Goal: Task Accomplishment & Management: Complete application form

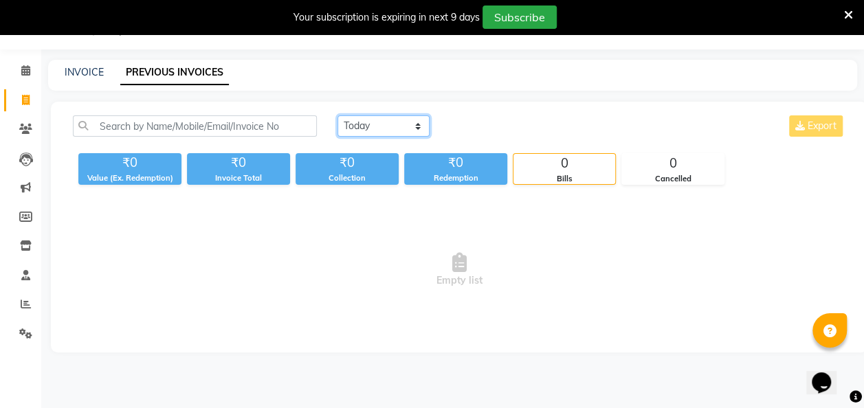
click at [412, 128] on select "[DATE] [DATE] Custom Range" at bounding box center [384, 125] width 92 height 21
select select "[DATE]"
click at [338, 115] on select "[DATE] [DATE] Custom Range" at bounding box center [384, 125] width 92 height 21
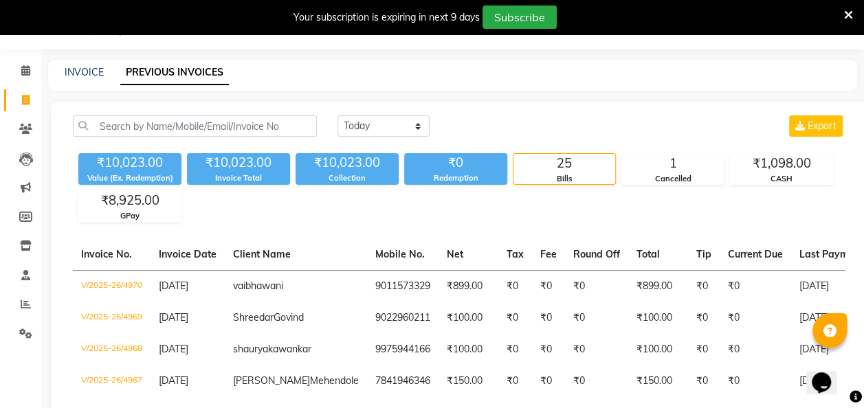
drag, startPoint x: 36, startPoint y: 366, endPoint x: 44, endPoint y: 361, distance: 9.6
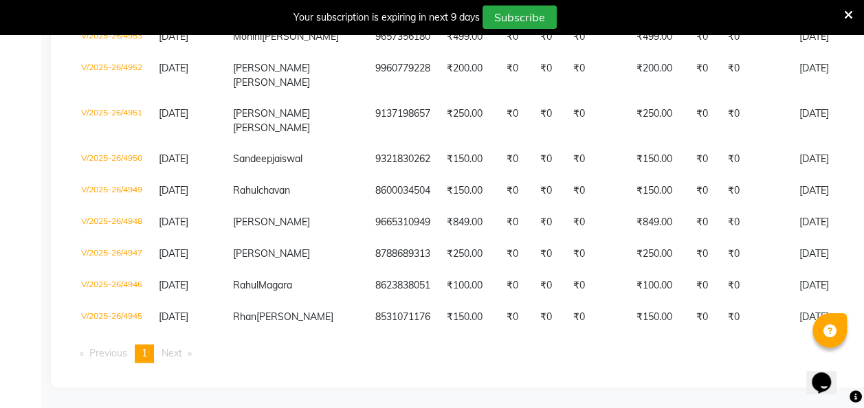
scroll to position [1034, 0]
click at [146, 355] on span "1" at bounding box center [144, 353] width 5 height 12
select select "service"
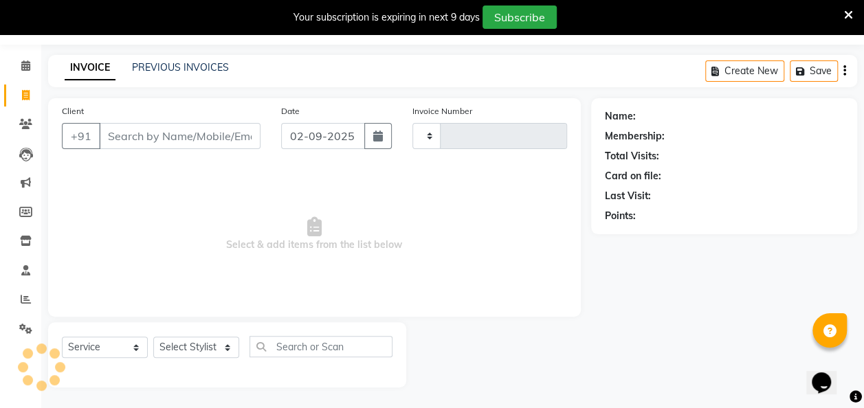
scroll to position [38, 0]
type input "4971"
select select "6927"
click at [191, 65] on link "PREVIOUS INVOICES" at bounding box center [180, 68] width 97 height 12
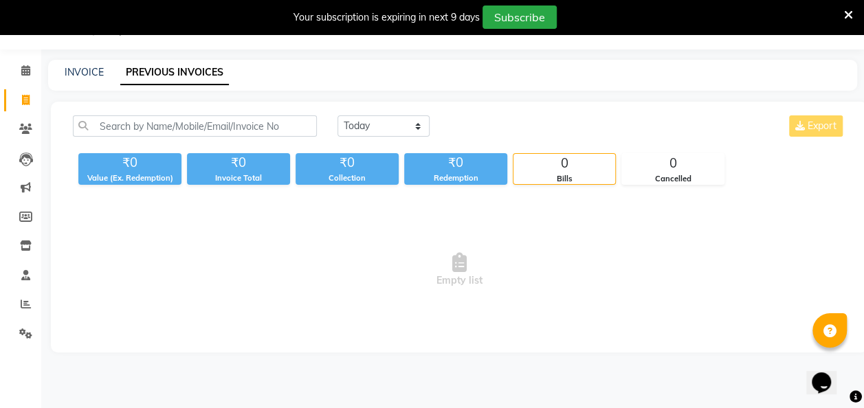
scroll to position [34, 0]
click at [421, 126] on select "[DATE] [DATE] Custom Range" at bounding box center [384, 125] width 92 height 21
click at [338, 115] on select "[DATE] [DATE] Custom Range" at bounding box center [384, 125] width 92 height 21
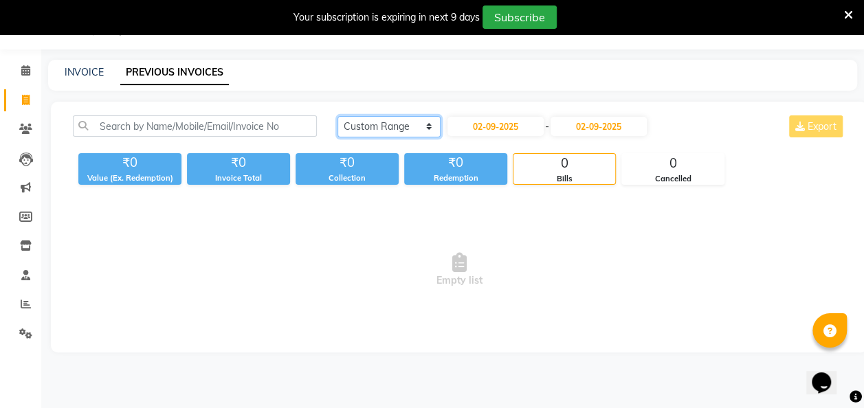
click at [424, 122] on select "[DATE] [DATE] Custom Range" at bounding box center [389, 126] width 103 height 21
click at [338, 116] on select "[DATE] [DATE] Custom Range" at bounding box center [389, 126] width 103 height 21
select select "range"
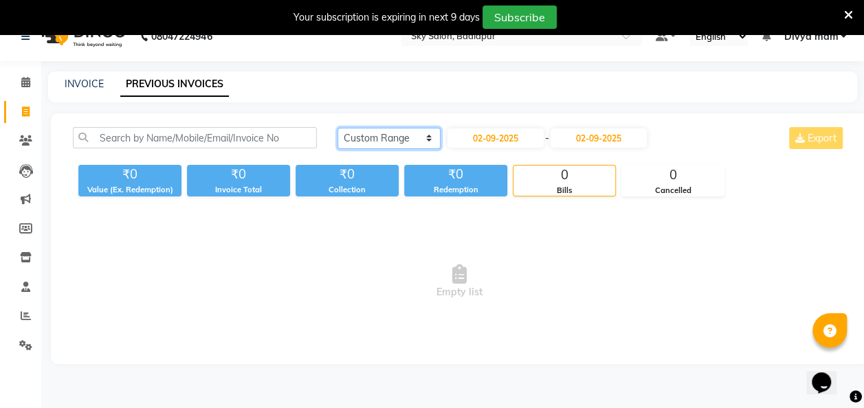
scroll to position [25, 0]
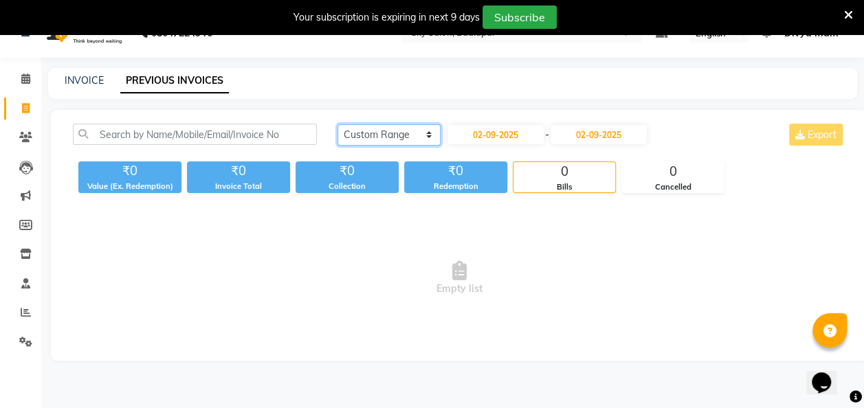
click at [434, 137] on select "[DATE] [DATE] Custom Range" at bounding box center [389, 134] width 103 height 21
click at [338, 124] on select "[DATE] [DATE] Custom Range" at bounding box center [389, 134] width 103 height 21
click at [421, 130] on select "[DATE] [DATE] Custom Range" at bounding box center [389, 134] width 103 height 21
click at [338, 124] on select "[DATE] [DATE] Custom Range" at bounding box center [389, 134] width 103 height 21
click at [423, 133] on select "[DATE] [DATE] Custom Range" at bounding box center [389, 134] width 103 height 21
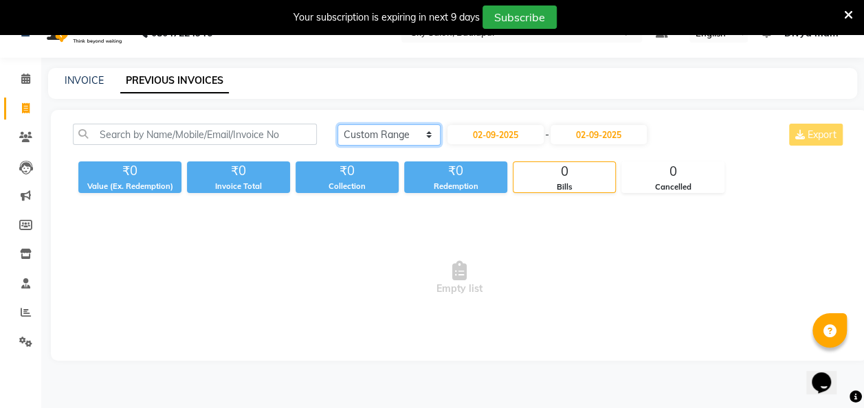
click at [338, 124] on select "[DATE] [DATE] Custom Range" at bounding box center [389, 134] width 103 height 21
click at [423, 128] on select "[DATE] [DATE] Custom Range" at bounding box center [389, 134] width 103 height 21
click at [338, 124] on select "[DATE] [DATE] Custom Range" at bounding box center [389, 134] width 103 height 21
click at [78, 77] on link "INVOICE" at bounding box center [84, 80] width 39 height 12
select select "6927"
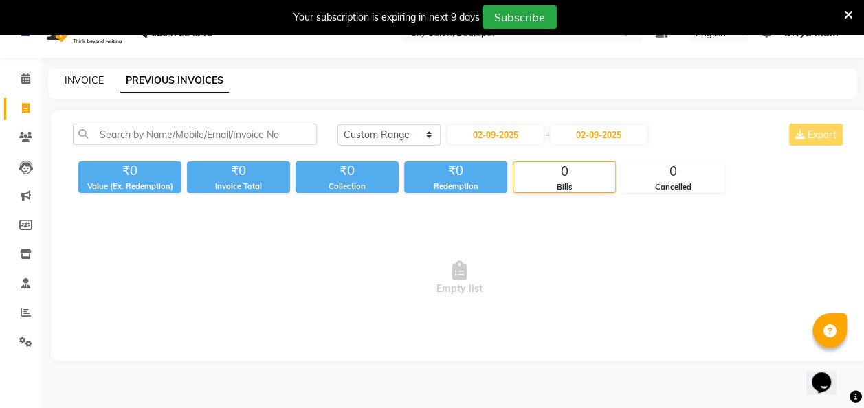
select select "service"
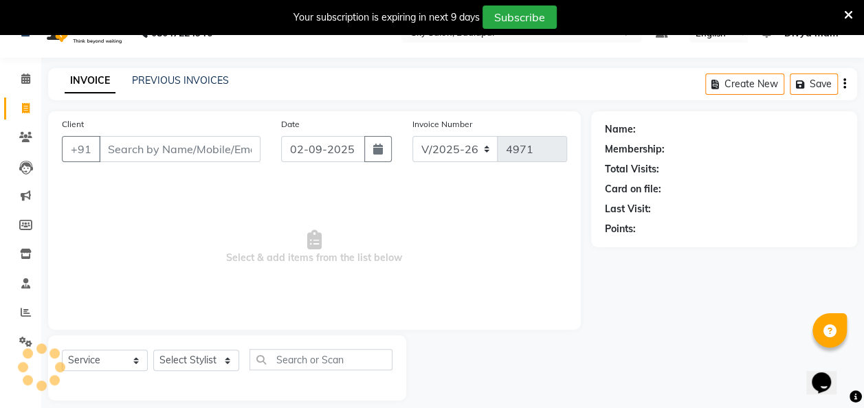
scroll to position [38, 0]
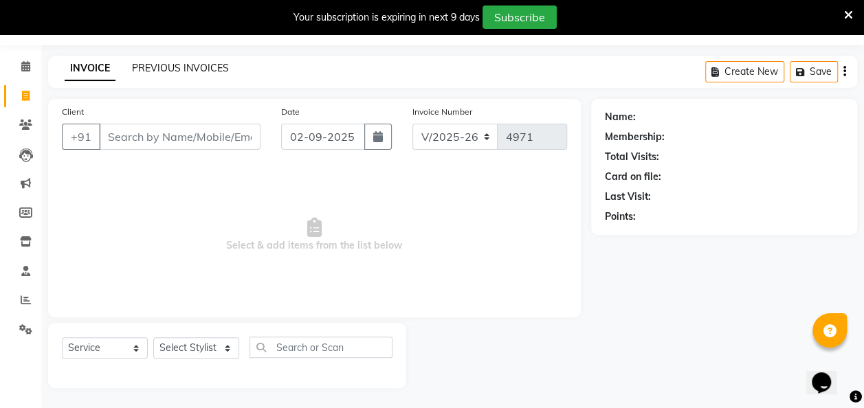
click at [191, 64] on link "PREVIOUS INVOICES" at bounding box center [180, 68] width 97 height 12
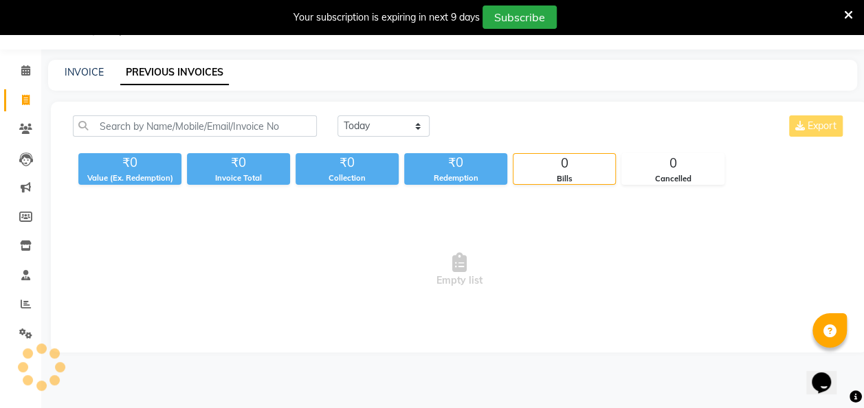
scroll to position [34, 0]
click at [416, 130] on select "[DATE] [DATE] Custom Range" at bounding box center [384, 125] width 92 height 21
select select "range"
click at [338, 115] on select "[DATE] [DATE] Custom Range" at bounding box center [384, 125] width 92 height 21
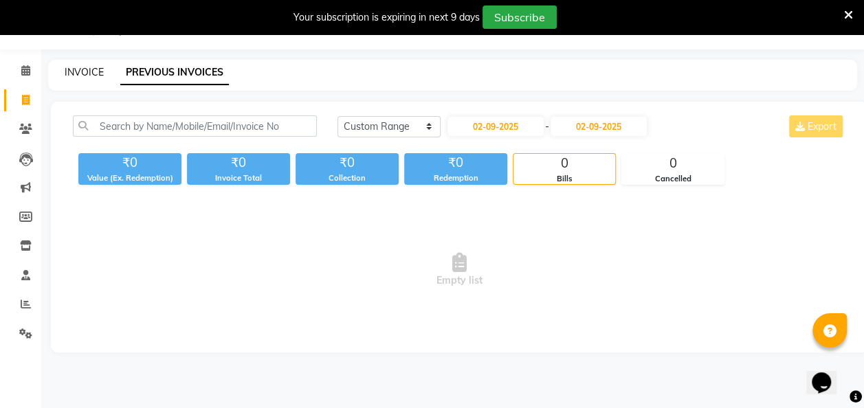
click at [77, 74] on link "INVOICE" at bounding box center [84, 72] width 39 height 12
select select "6927"
select select "service"
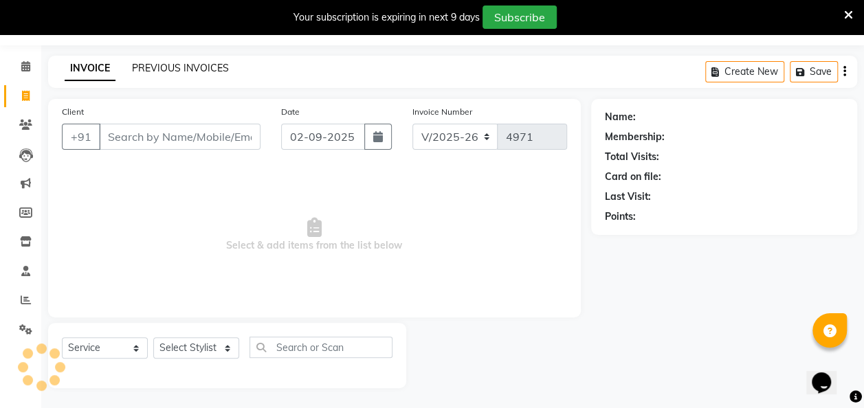
click at [184, 66] on link "PREVIOUS INVOICES" at bounding box center [180, 68] width 97 height 12
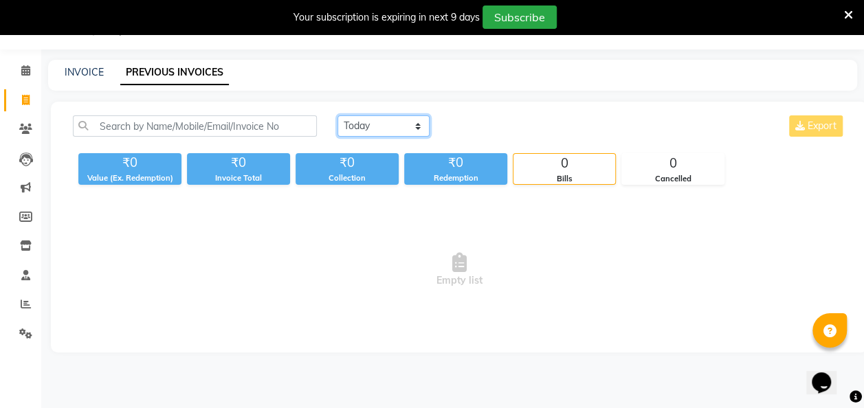
click at [418, 129] on select "[DATE] [DATE] Custom Range" at bounding box center [384, 125] width 92 height 21
select select "range"
click at [338, 115] on select "[DATE] [DATE] Custom Range" at bounding box center [384, 125] width 92 height 21
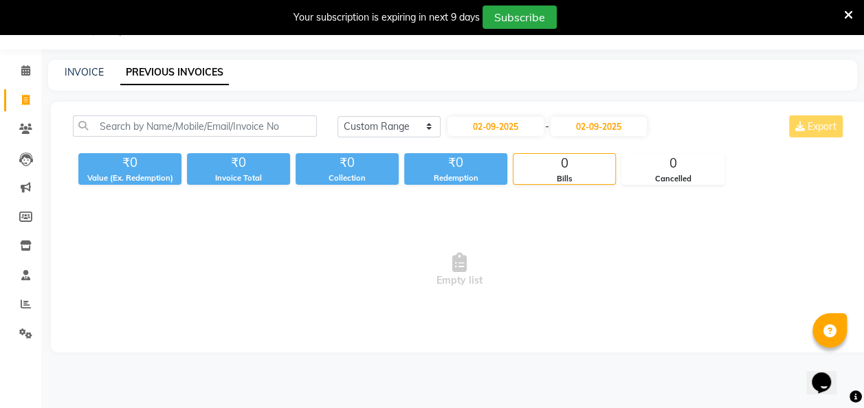
click at [77, 86] on div "INVOICE PREVIOUS INVOICES" at bounding box center [452, 75] width 809 height 31
click at [69, 68] on link "INVOICE" at bounding box center [84, 72] width 39 height 12
select select "6927"
select select "service"
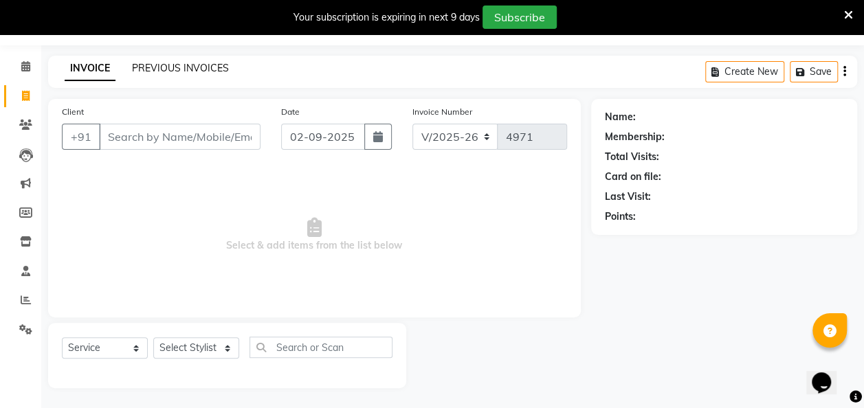
click at [208, 67] on link "PREVIOUS INVOICES" at bounding box center [180, 68] width 97 height 12
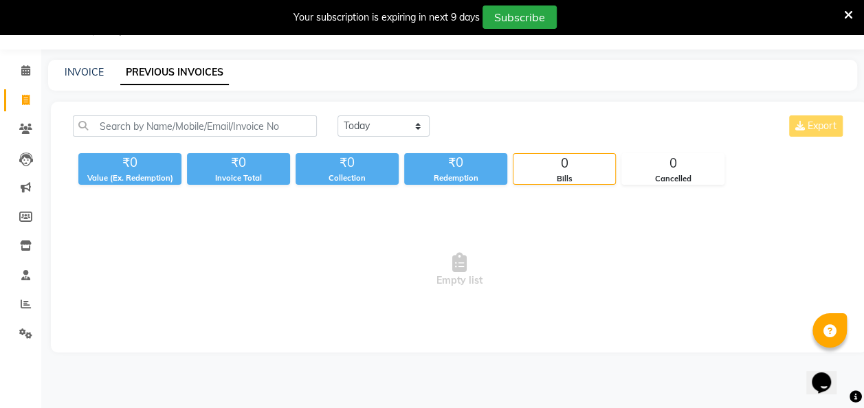
click at [202, 69] on link "PREVIOUS INVOICES" at bounding box center [174, 72] width 109 height 25
click at [419, 127] on select "[DATE] [DATE] Custom Range" at bounding box center [384, 125] width 92 height 21
select select "range"
click at [417, 126] on select "[DATE] [DATE] Custom Range" at bounding box center [384, 125] width 92 height 21
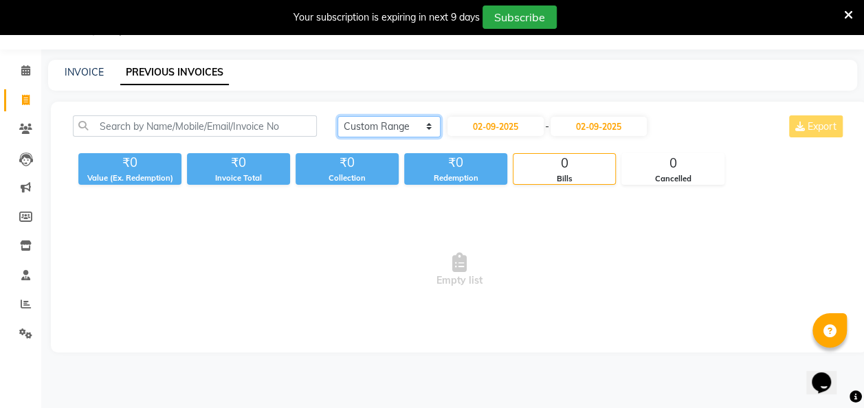
click at [422, 122] on select "[DATE] [DATE] Custom Range" at bounding box center [389, 126] width 103 height 21
click at [338, 116] on select "[DATE] [DATE] Custom Range" at bounding box center [389, 126] width 103 height 21
click at [405, 124] on select "[DATE] [DATE] Custom Range" at bounding box center [389, 126] width 103 height 21
click at [390, 118] on select "[DATE] [DATE] Custom Range" at bounding box center [389, 126] width 103 height 21
click at [390, 129] on select "[DATE] [DATE] Custom Range" at bounding box center [389, 126] width 103 height 21
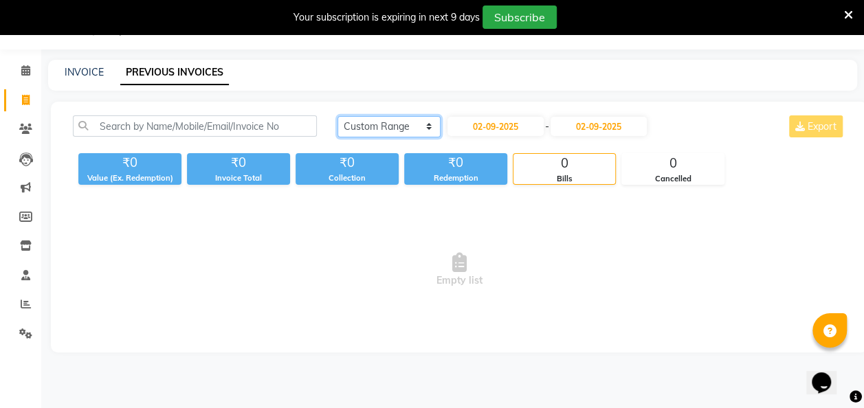
click at [398, 133] on select "[DATE] [DATE] Custom Range" at bounding box center [389, 126] width 103 height 21
click at [423, 125] on select "[DATE] [DATE] Custom Range" at bounding box center [389, 126] width 103 height 21
click at [338, 116] on select "[DATE] [DATE] Custom Range" at bounding box center [389, 126] width 103 height 21
click at [430, 126] on select "[DATE] [DATE] Custom Range" at bounding box center [389, 126] width 103 height 21
click at [338, 116] on select "[DATE] [DATE] Custom Range" at bounding box center [389, 126] width 103 height 21
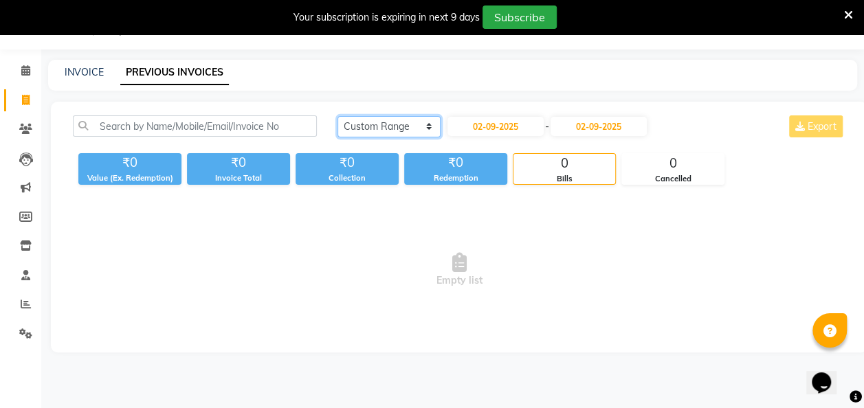
click at [426, 123] on select "[DATE] [DATE] Custom Range" at bounding box center [389, 126] width 103 height 21
click at [77, 72] on link "INVOICE" at bounding box center [84, 72] width 39 height 12
select select "6927"
select select "service"
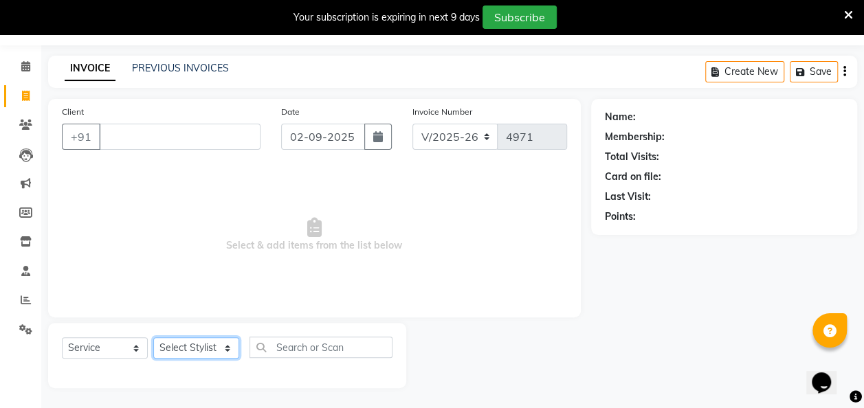
click at [227, 348] on select "Select Stylist [PERSON_NAME] [PERSON_NAME] [PERSON_NAME] [PERSON_NAME] [PERSON_…" at bounding box center [196, 348] width 86 height 21
select select "70897"
click at [153, 338] on select "Select Stylist [PERSON_NAME] [PERSON_NAME] [PERSON_NAME] [PERSON_NAME] [PERSON_…" at bounding box center [196, 348] width 86 height 21
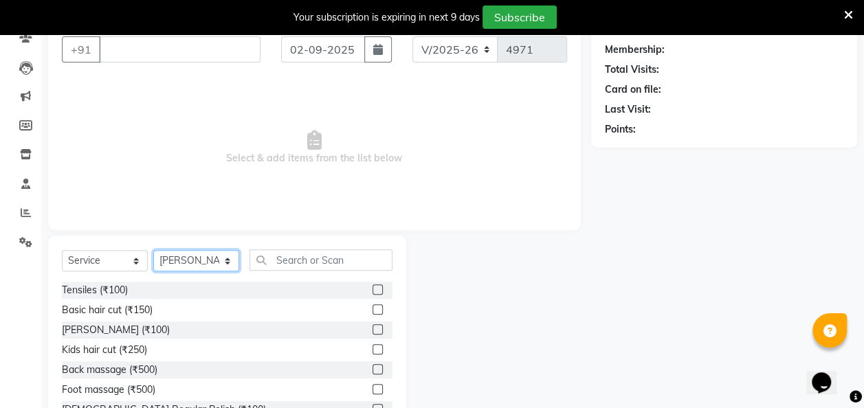
scroll to position [124, 0]
click at [373, 308] on label at bounding box center [378, 310] width 10 height 10
click at [373, 308] on input "checkbox" at bounding box center [377, 311] width 9 height 9
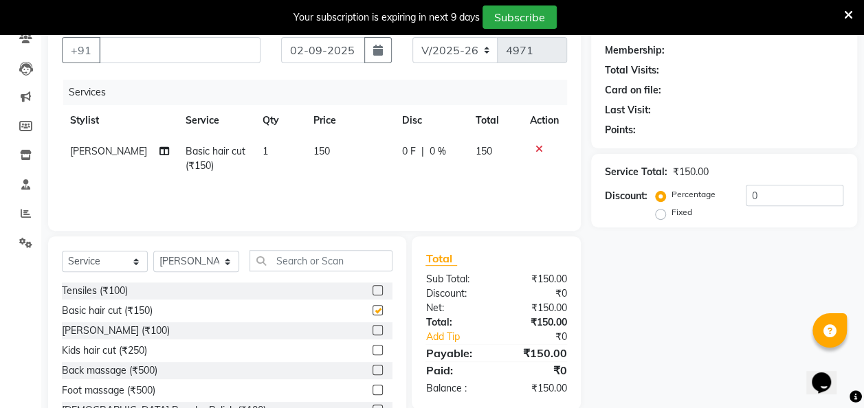
checkbox input "false"
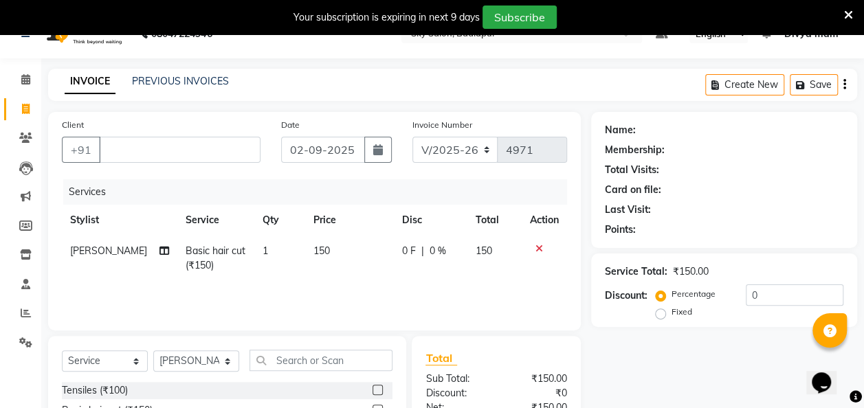
scroll to position [0, 0]
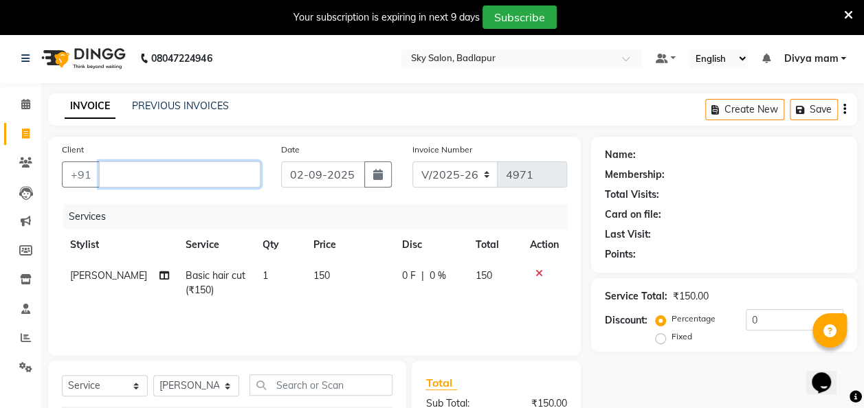
click at [115, 178] on input "Client" at bounding box center [180, 175] width 162 height 26
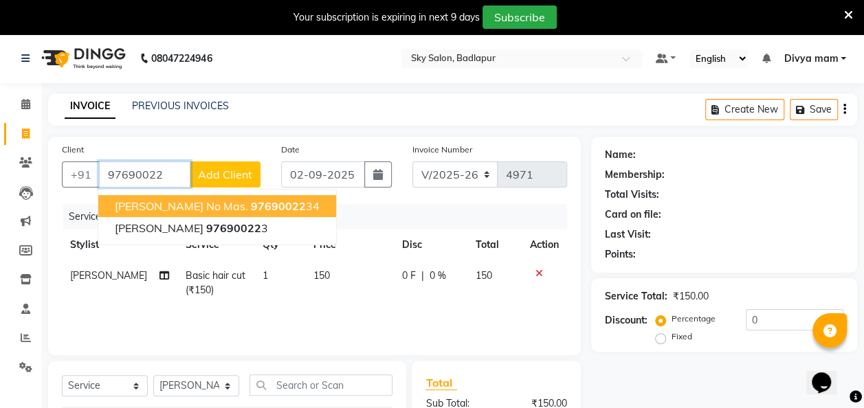
click at [300, 197] on button "[PERSON_NAME] no mas. 97690022 34" at bounding box center [217, 206] width 238 height 22
type input "9769002234"
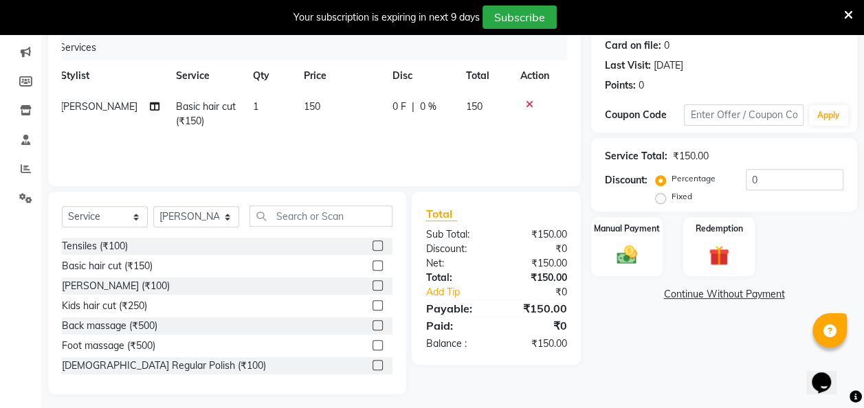
scroll to position [175, 0]
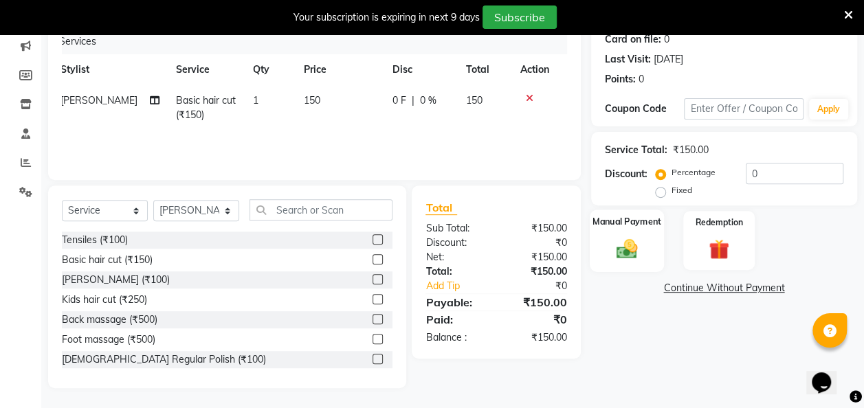
click at [624, 241] on img at bounding box center [627, 248] width 34 height 25
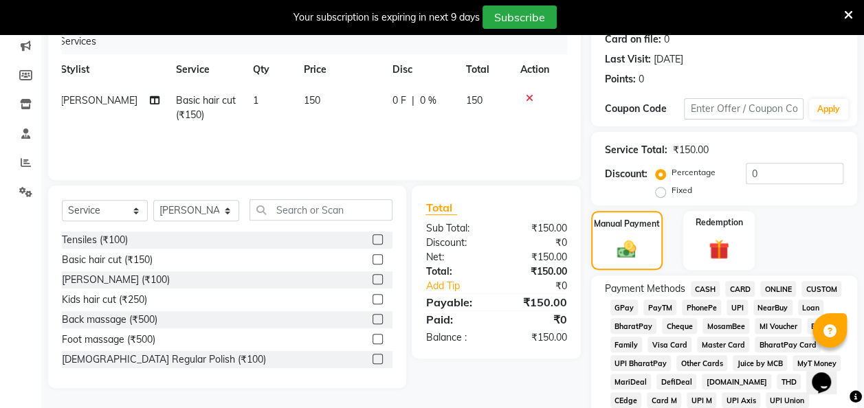
click at [619, 305] on span "GPay" at bounding box center [624, 308] width 28 height 16
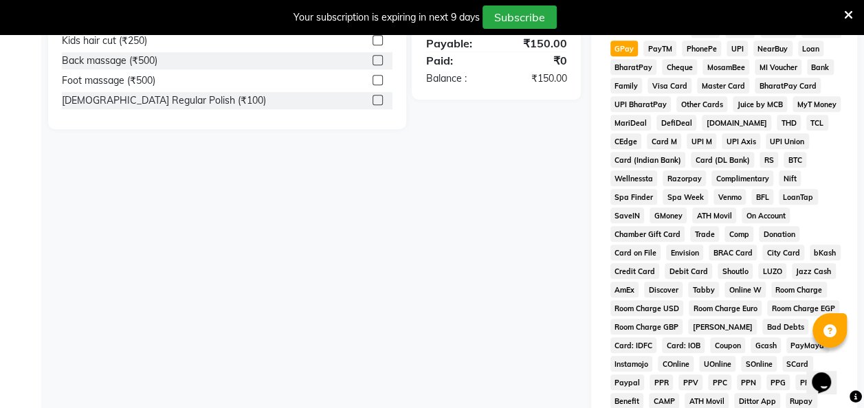
scroll to position [714, 0]
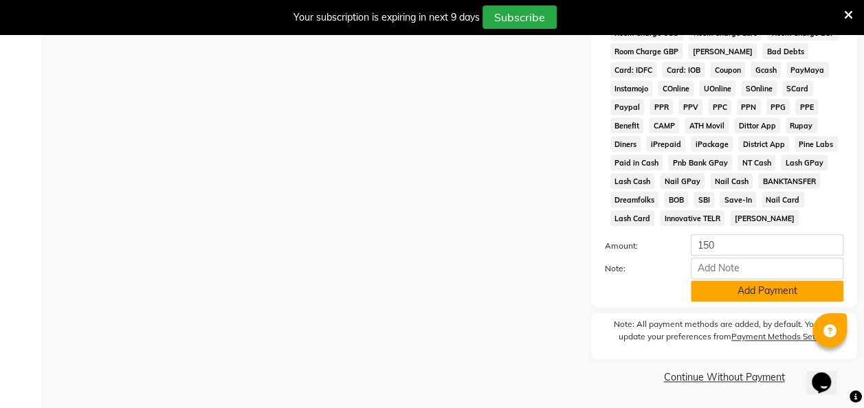
click at [749, 287] on button "Add Payment" at bounding box center [767, 290] width 153 height 21
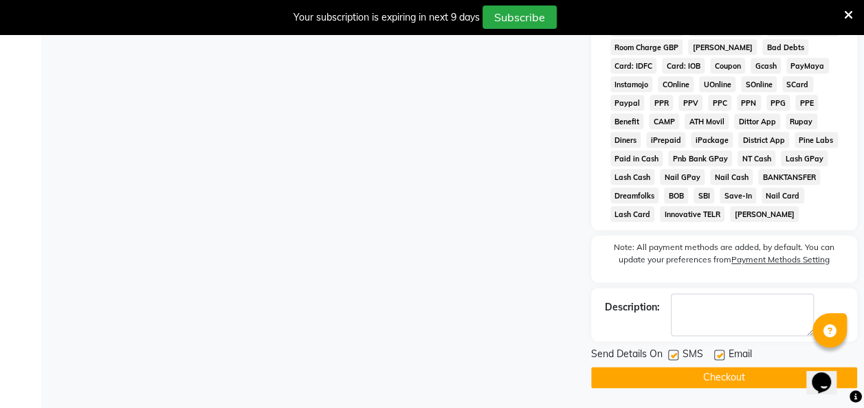
click at [674, 356] on label at bounding box center [673, 355] width 10 height 10
click at [674, 356] on input "checkbox" at bounding box center [672, 355] width 9 height 9
checkbox input "false"
click at [709, 382] on button "Checkout" at bounding box center [724, 377] width 266 height 21
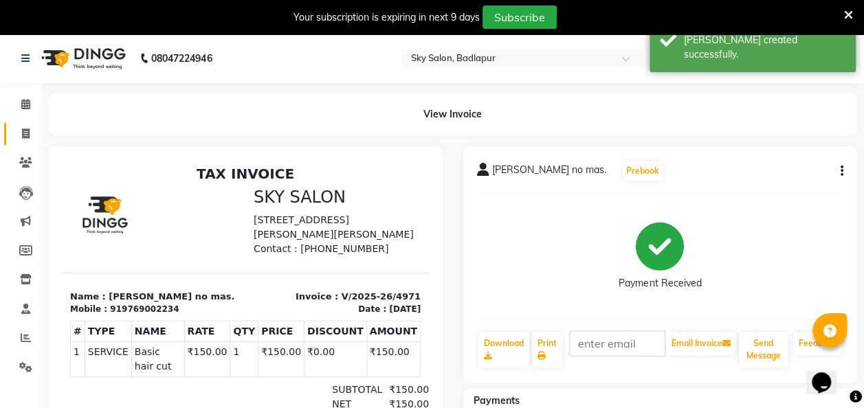
click at [22, 135] on icon at bounding box center [26, 134] width 8 height 10
select select "service"
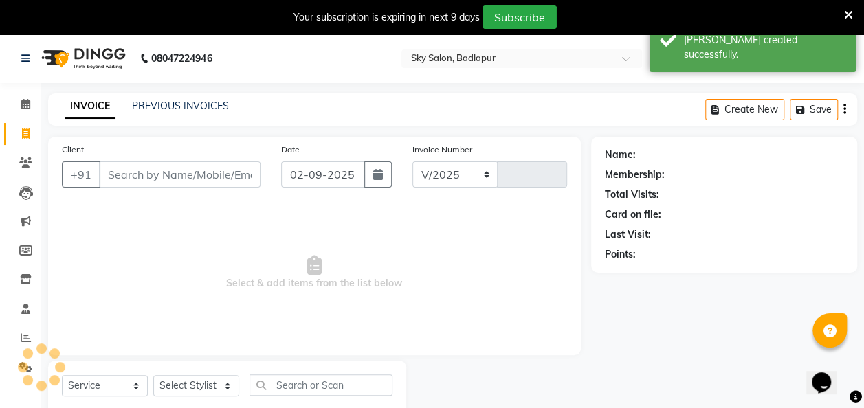
select select "6927"
type input "4972"
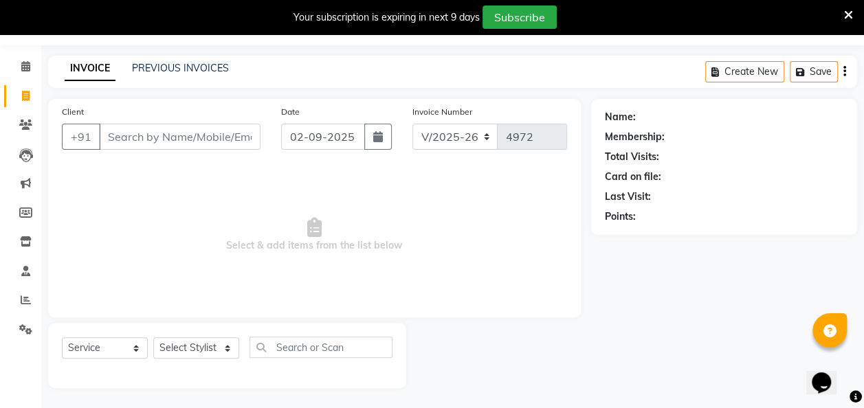
click at [122, 132] on input "Client" at bounding box center [180, 137] width 162 height 26
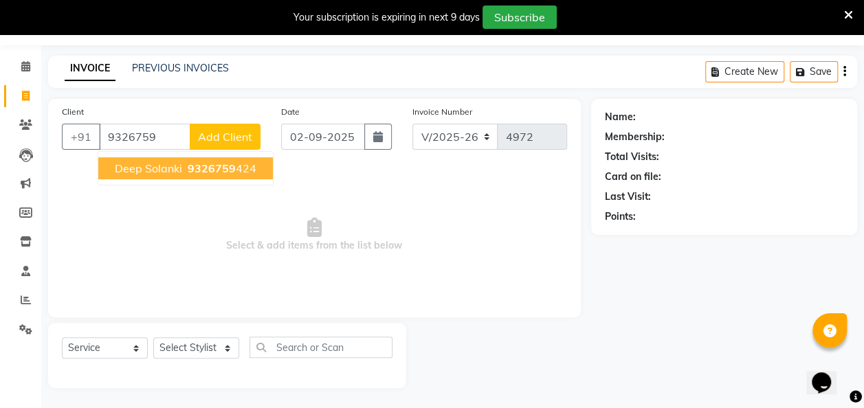
click at [242, 169] on ngb-highlight "9326759 424" at bounding box center [220, 169] width 71 height 14
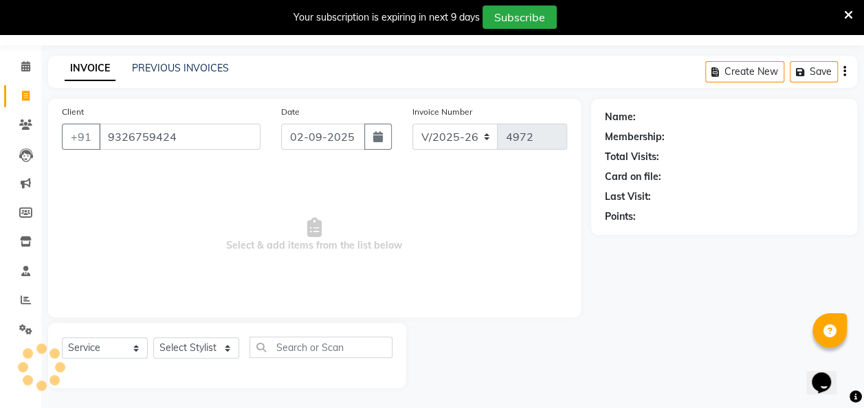
type input "9326759424"
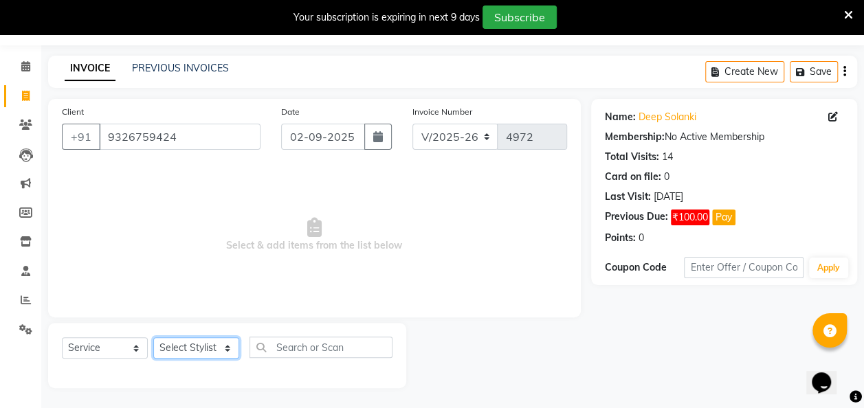
click at [231, 344] on select "Select Stylist [PERSON_NAME] [PERSON_NAME] [PERSON_NAME] [PERSON_NAME] [PERSON_…" at bounding box center [196, 348] width 86 height 21
select select "70897"
click at [153, 338] on select "Select Stylist [PERSON_NAME] [PERSON_NAME] [PERSON_NAME] [PERSON_NAME] [PERSON_…" at bounding box center [196, 348] width 86 height 21
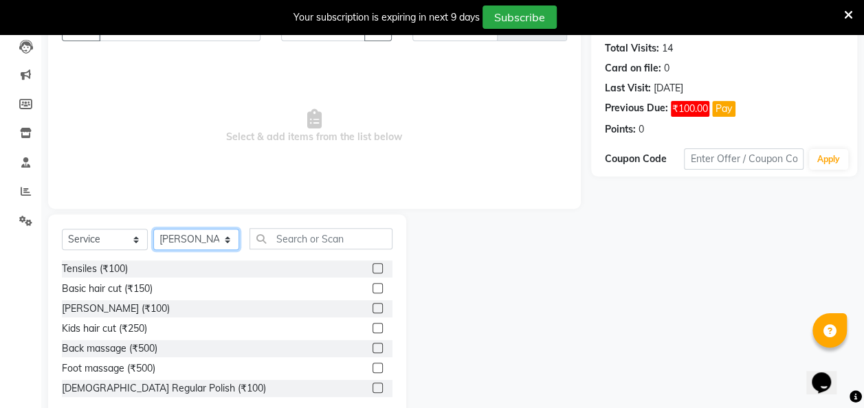
scroll to position [175, 0]
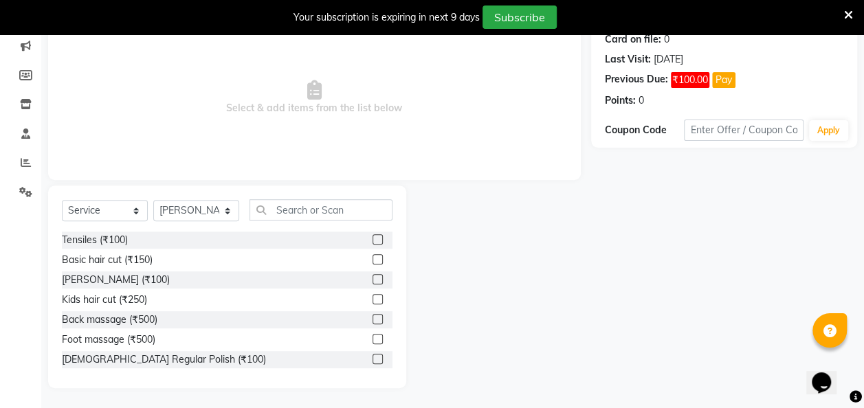
click at [373, 280] on label at bounding box center [378, 279] width 10 height 10
click at [373, 280] on input "checkbox" at bounding box center [377, 280] width 9 height 9
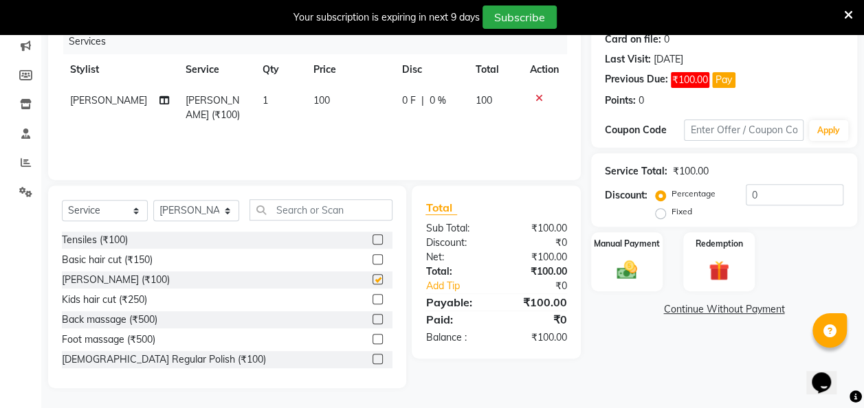
checkbox input "false"
click at [620, 269] on img at bounding box center [627, 270] width 34 height 25
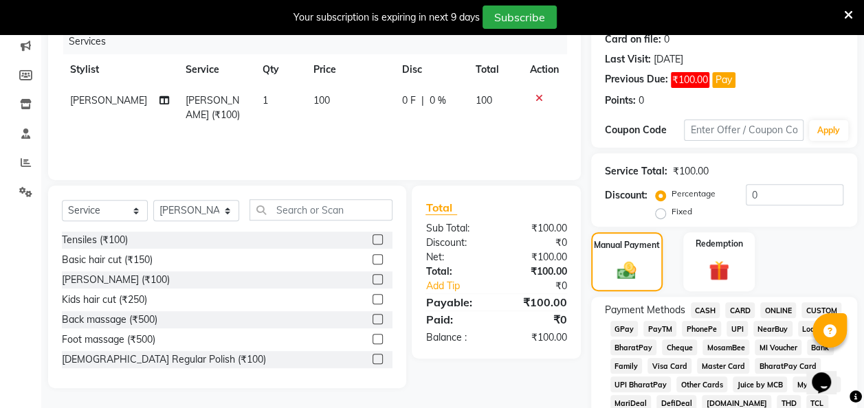
click at [624, 326] on span "GPay" at bounding box center [624, 329] width 28 height 16
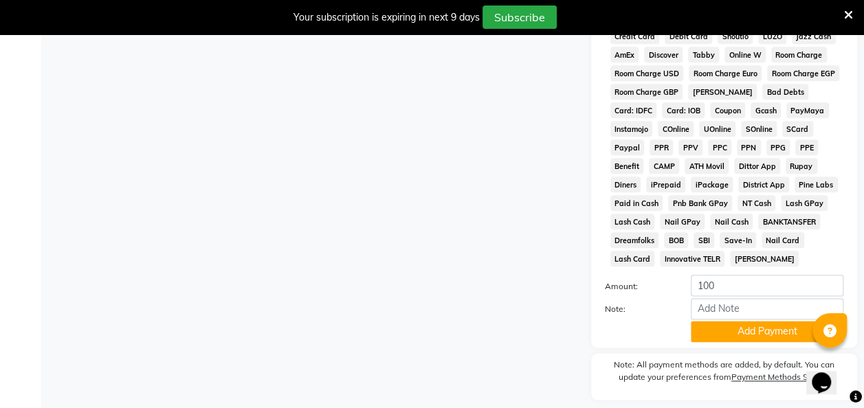
scroll to position [736, 0]
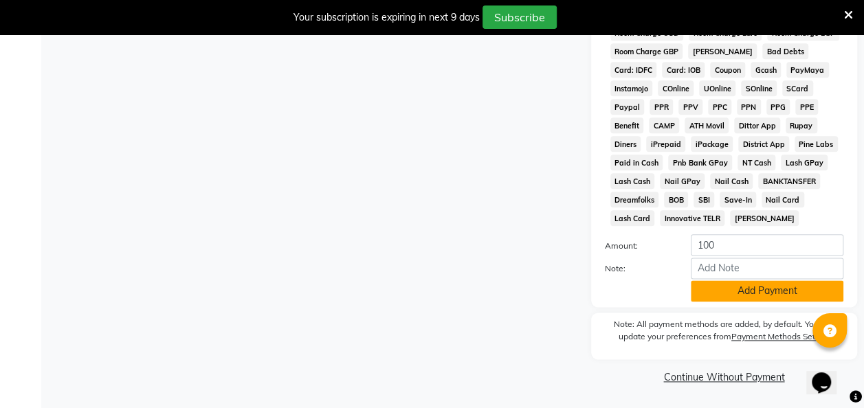
click at [749, 289] on button "Add Payment" at bounding box center [767, 290] width 153 height 21
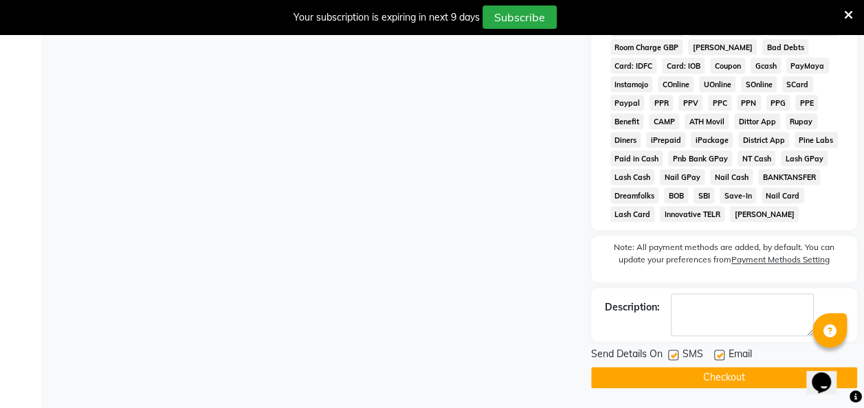
click at [674, 359] on label at bounding box center [673, 355] width 10 height 10
click at [674, 359] on input "checkbox" at bounding box center [672, 355] width 9 height 9
checkbox input "false"
click at [695, 384] on button "Checkout" at bounding box center [724, 377] width 266 height 21
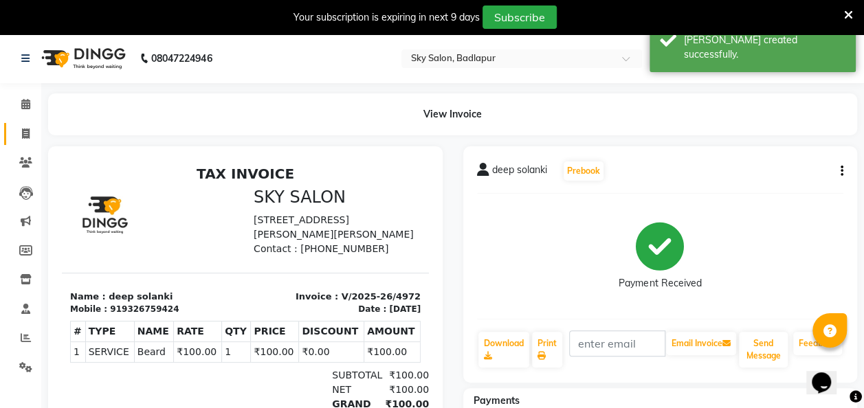
click at [21, 135] on span at bounding box center [26, 134] width 24 height 16
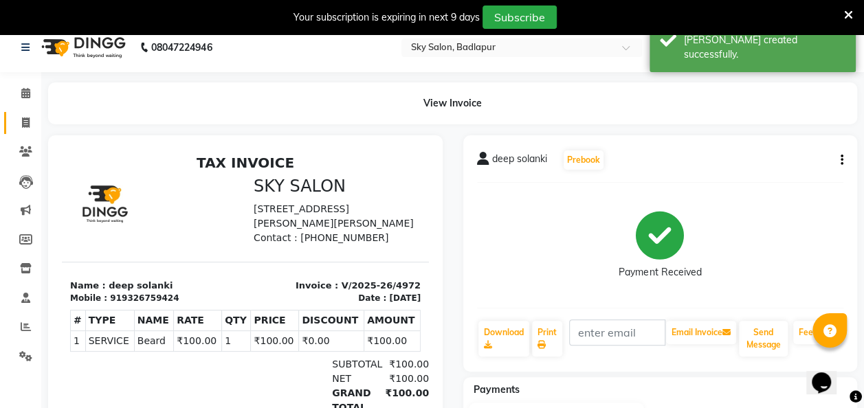
select select "6927"
select select "service"
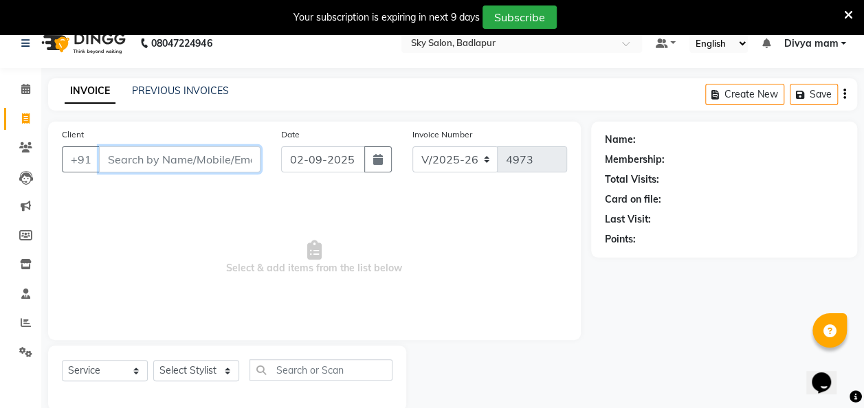
scroll to position [38, 0]
